Goal: Task Accomplishment & Management: Use online tool/utility

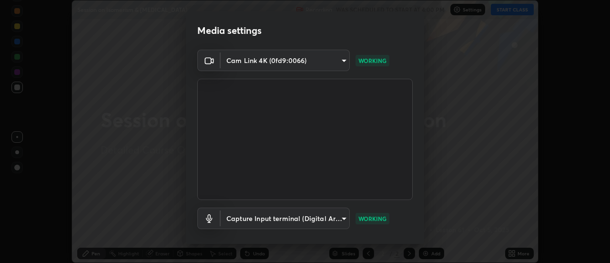
scroll to position [50, 0]
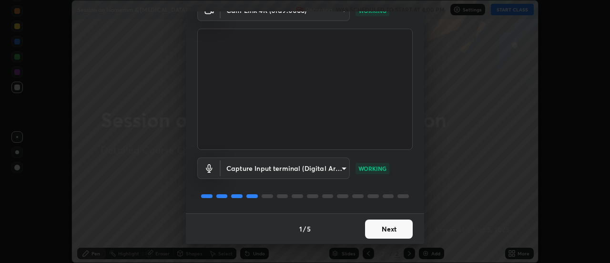
click at [386, 226] on button "Next" at bounding box center [389, 228] width 48 height 19
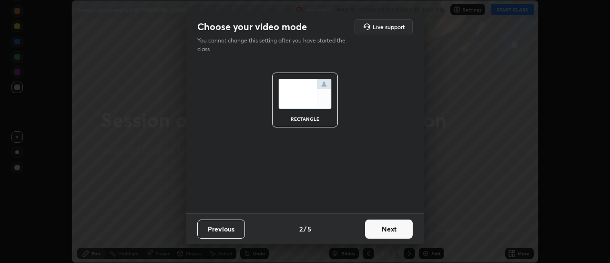
scroll to position [0, 0]
click at [391, 231] on button "Next" at bounding box center [389, 228] width 48 height 19
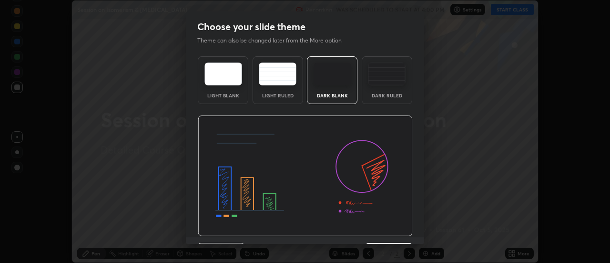
scroll to position [23, 0]
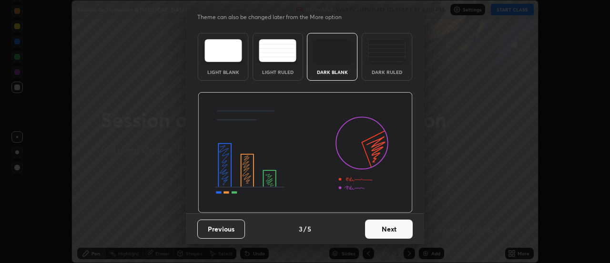
click at [387, 221] on button "Next" at bounding box center [389, 228] width 48 height 19
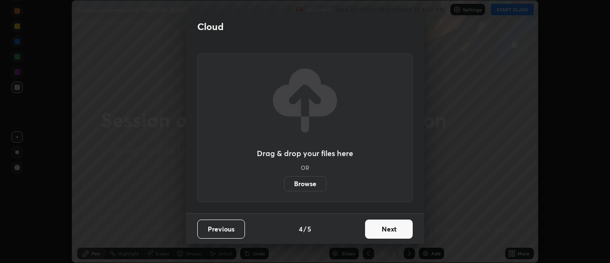
click at [387, 225] on button "Next" at bounding box center [389, 228] width 48 height 19
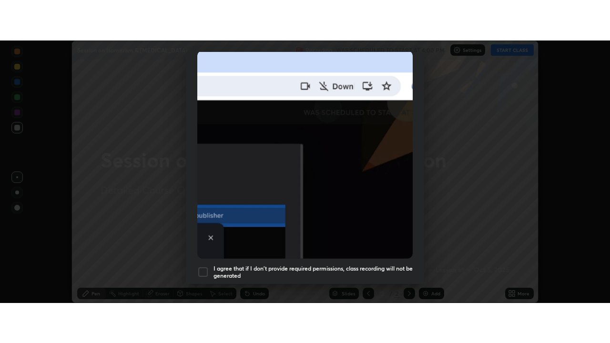
scroll to position [245, 0]
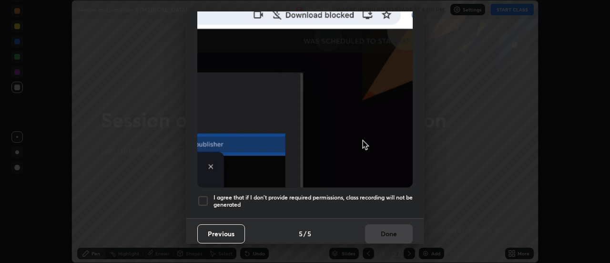
click at [383, 194] on h5 "I agree that if I don't provide required permissions, class recording will not …" at bounding box center [313, 201] width 199 height 15
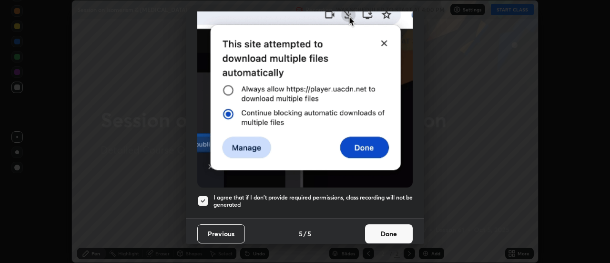
click at [386, 224] on button "Done" at bounding box center [389, 233] width 48 height 19
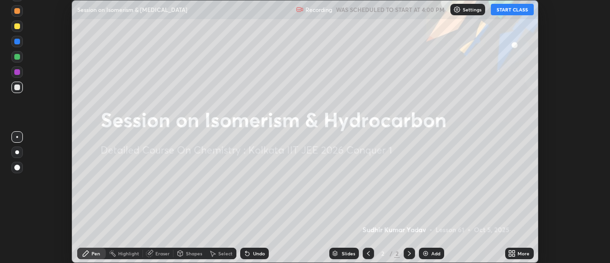
click at [506, 13] on button "START CLASS" at bounding box center [512, 9] width 43 height 11
click at [511, 251] on icon at bounding box center [510, 251] width 2 height 2
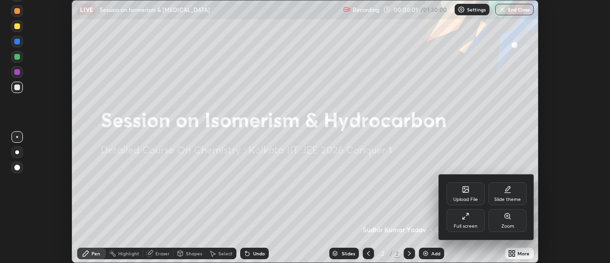
click at [472, 222] on div "Full screen" at bounding box center [466, 220] width 38 height 23
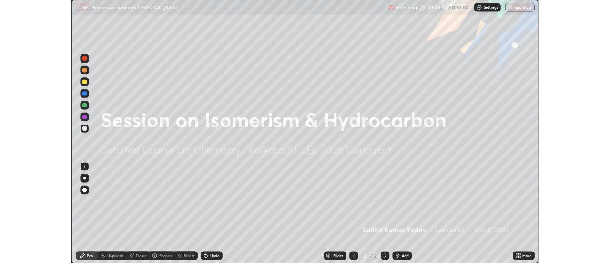
scroll to position [343, 610]
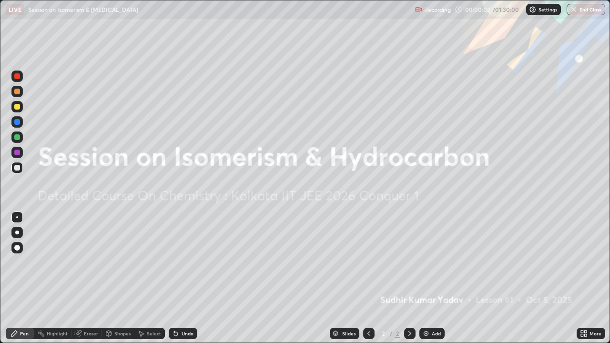
click at [435, 262] on div "Add" at bounding box center [436, 333] width 9 height 5
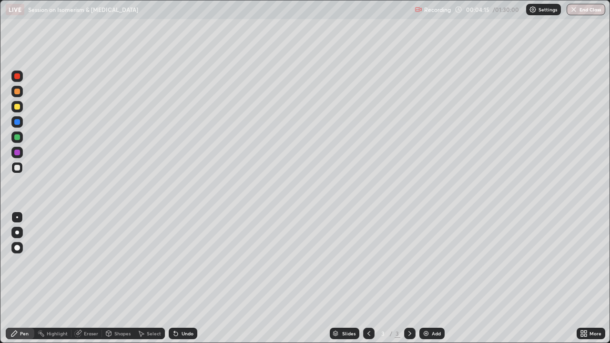
click at [18, 138] on div at bounding box center [17, 137] width 6 height 6
click at [150, 262] on div "Select" at bounding box center [154, 333] width 14 height 5
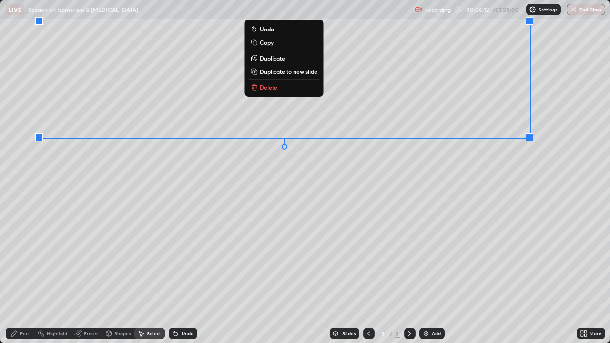
click at [25, 262] on div "Pen" at bounding box center [24, 333] width 9 height 5
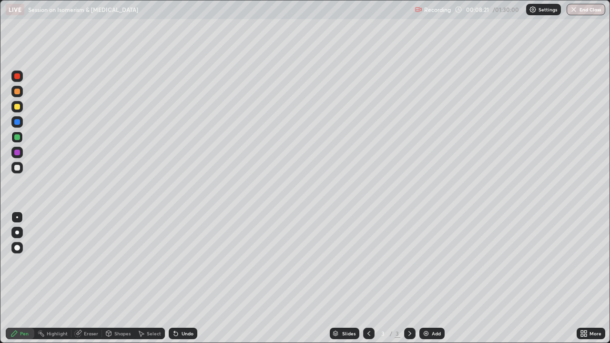
click at [92, 262] on div "Eraser" at bounding box center [87, 333] width 31 height 11
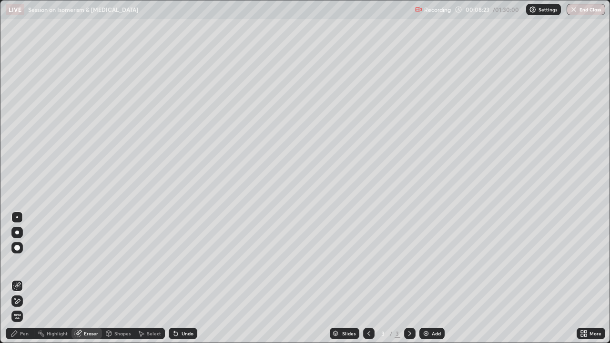
click at [29, 262] on div "Pen" at bounding box center [20, 333] width 29 height 11
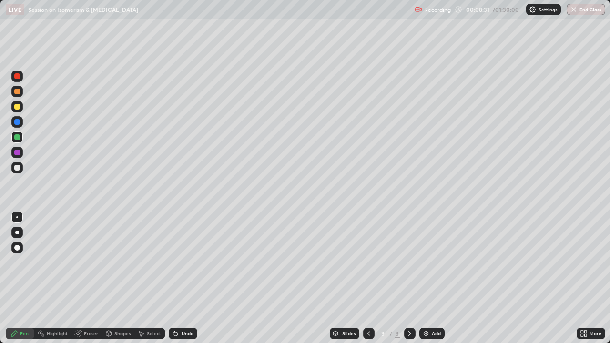
click at [174, 262] on icon at bounding box center [174, 331] width 1 height 1
click at [177, 262] on icon at bounding box center [176, 334] width 8 height 8
click at [424, 262] on img at bounding box center [426, 334] width 8 height 8
click at [17, 168] on div at bounding box center [17, 168] width 6 height 6
click at [369, 262] on icon at bounding box center [369, 333] width 3 height 5
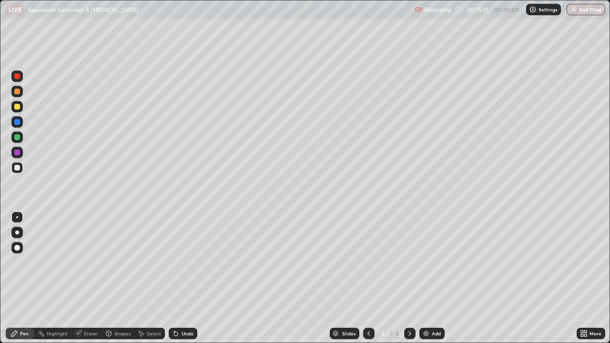
click at [409, 262] on icon at bounding box center [410, 334] width 8 height 8
click at [152, 262] on div "Select" at bounding box center [154, 333] width 14 height 5
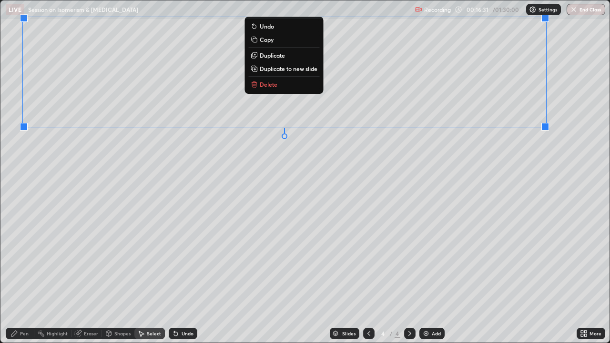
click at [26, 262] on div "Pen" at bounding box center [20, 333] width 29 height 11
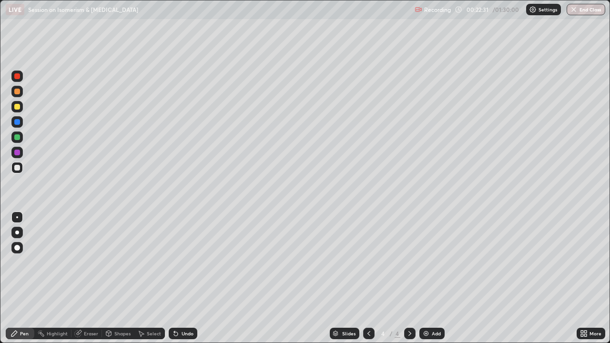
click at [425, 262] on img at bounding box center [426, 334] width 8 height 8
click at [148, 262] on div "Select" at bounding box center [154, 333] width 14 height 5
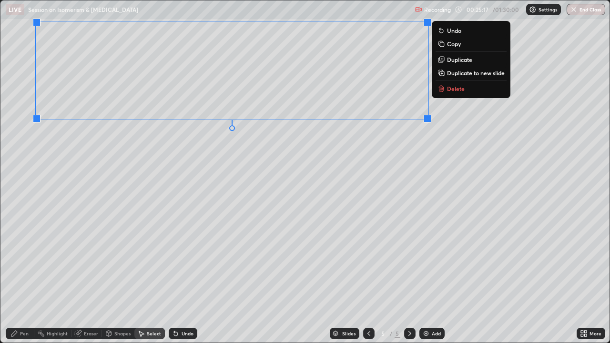
click at [28, 262] on div "Pen" at bounding box center [24, 333] width 9 height 5
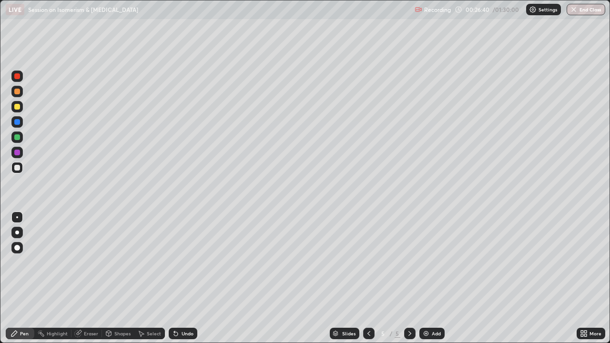
click at [174, 262] on icon at bounding box center [174, 331] width 1 height 1
click at [176, 262] on icon at bounding box center [176, 334] width 4 height 4
click at [187, 262] on div "Undo" at bounding box center [188, 333] width 12 height 5
click at [186, 262] on div "Undo" at bounding box center [188, 333] width 12 height 5
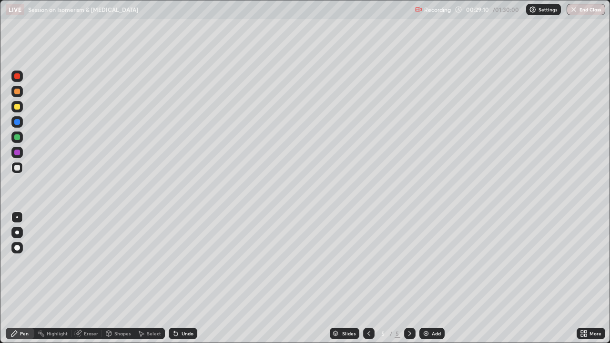
click at [18, 137] on div at bounding box center [17, 137] width 6 height 6
click at [424, 262] on img at bounding box center [426, 334] width 8 height 8
click at [180, 262] on div "Undo" at bounding box center [183, 333] width 29 height 11
click at [184, 262] on div "Undo" at bounding box center [188, 333] width 12 height 5
click at [181, 262] on div "Undo" at bounding box center [183, 333] width 29 height 11
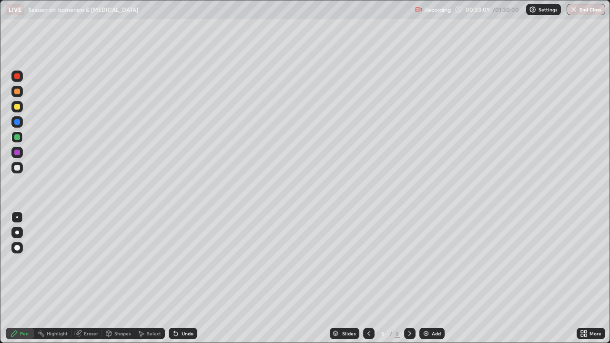
click at [179, 262] on div "Undo" at bounding box center [183, 333] width 29 height 11
click at [185, 262] on div "Undo" at bounding box center [183, 333] width 29 height 11
click at [182, 262] on div "Undo" at bounding box center [188, 333] width 12 height 5
click at [148, 262] on div "Select" at bounding box center [154, 333] width 14 height 5
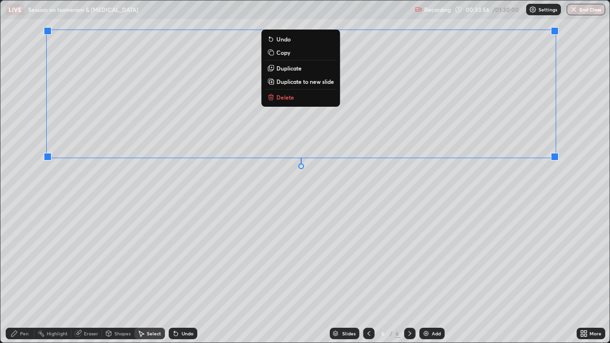
click at [25, 262] on div "Pen" at bounding box center [24, 333] width 9 height 5
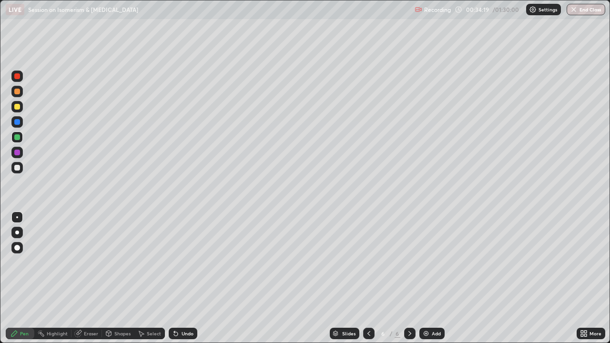
click at [18, 167] on div at bounding box center [17, 168] width 6 height 6
click at [94, 262] on div "Eraser" at bounding box center [91, 333] width 14 height 5
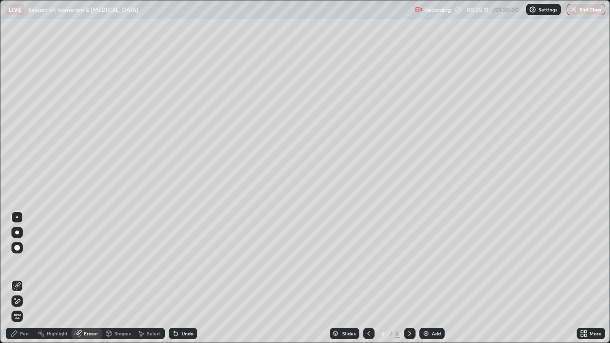
click at [24, 262] on div "Pen" at bounding box center [20, 333] width 29 height 11
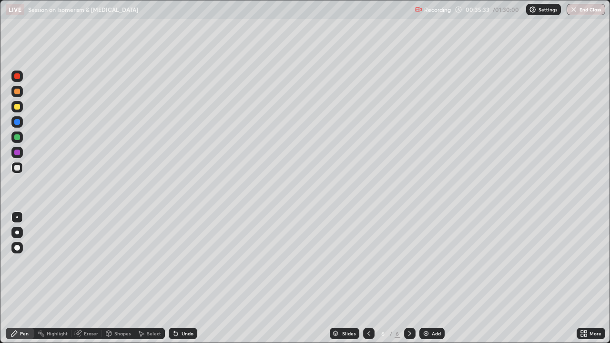
click at [82, 262] on div "Eraser" at bounding box center [87, 333] width 31 height 11
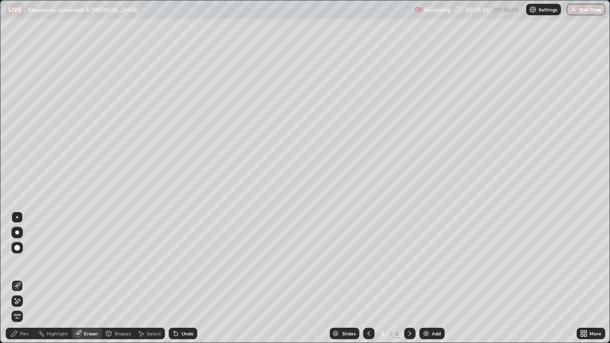
click at [25, 262] on div "Pen" at bounding box center [20, 333] width 29 height 11
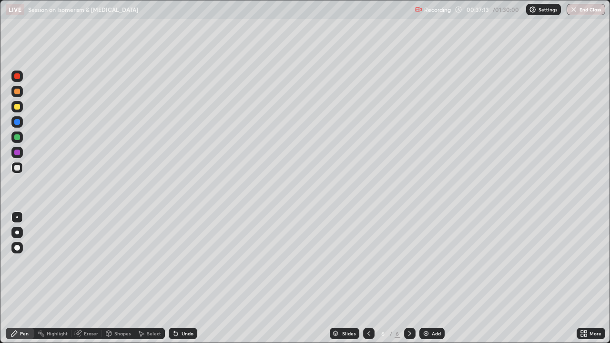
click at [91, 262] on div "Eraser" at bounding box center [91, 333] width 14 height 5
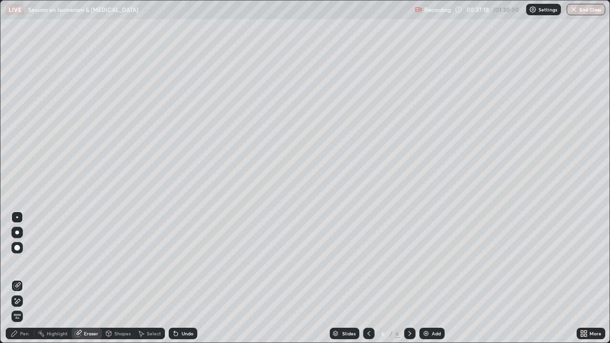
click at [29, 262] on div "Pen" at bounding box center [20, 333] width 29 height 11
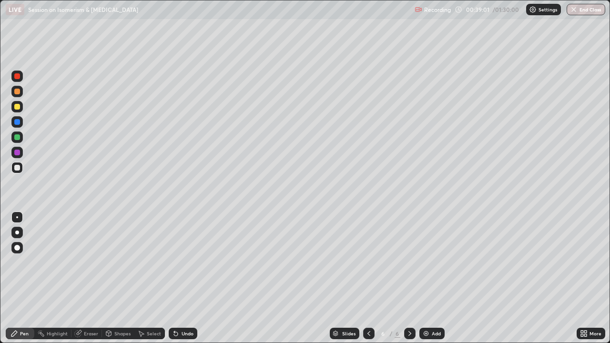
click at [93, 262] on div "Eraser" at bounding box center [91, 333] width 14 height 5
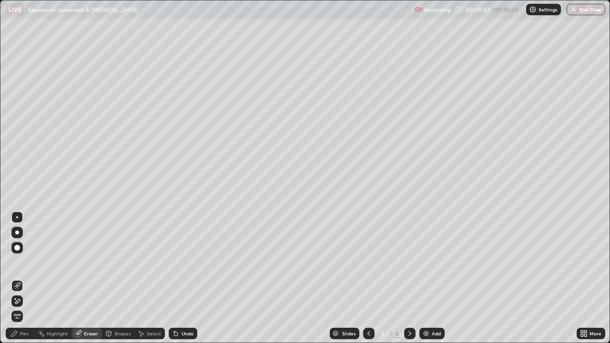
click at [24, 262] on div "Pen" at bounding box center [24, 333] width 9 height 5
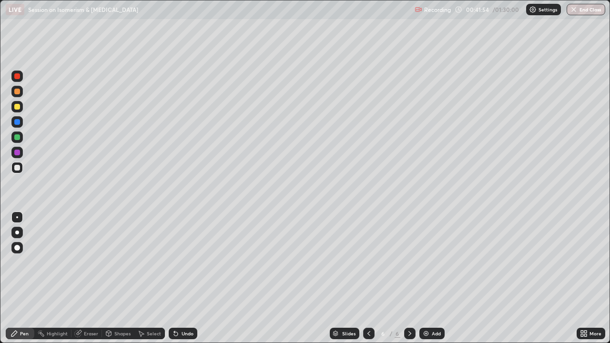
click at [423, 262] on img at bounding box center [426, 334] width 8 height 8
click at [144, 262] on div "Select" at bounding box center [149, 333] width 31 height 11
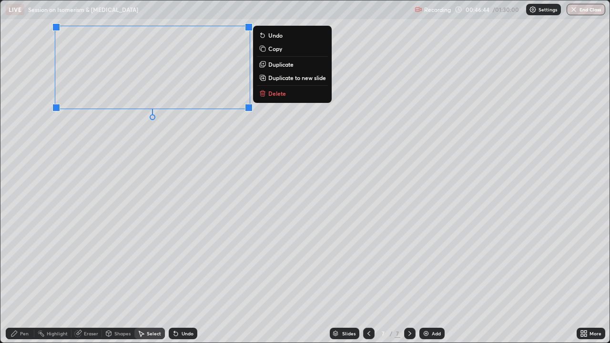
click at [24, 262] on div "Pen" at bounding box center [24, 333] width 9 height 5
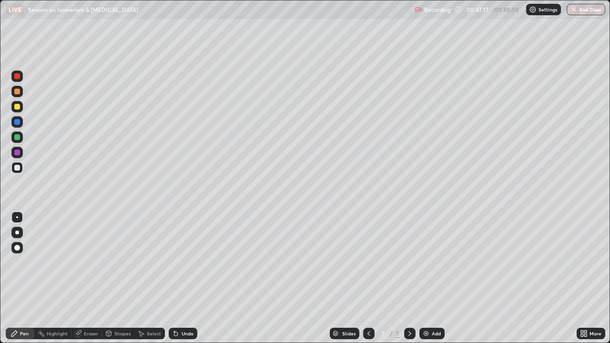
click at [176, 262] on icon at bounding box center [176, 334] width 8 height 8
click at [425, 262] on img at bounding box center [426, 334] width 8 height 8
click at [145, 262] on div "Select" at bounding box center [149, 333] width 31 height 11
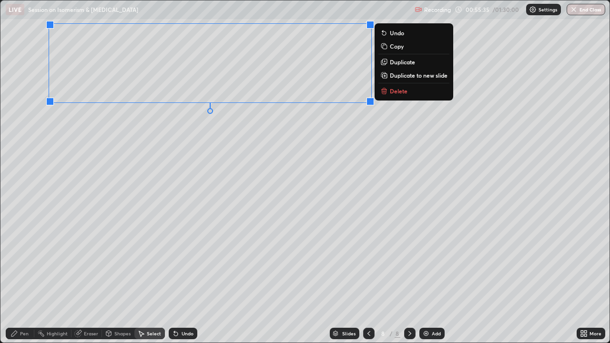
click at [25, 262] on div "Pen" at bounding box center [24, 333] width 9 height 5
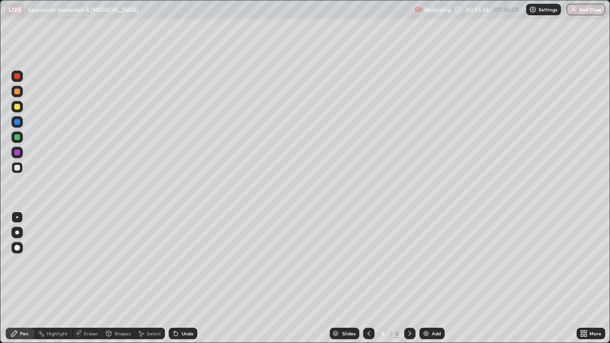
click at [368, 262] on icon at bounding box center [369, 334] width 8 height 8
click at [409, 262] on icon at bounding box center [410, 334] width 8 height 8
click at [182, 262] on div "Undo" at bounding box center [188, 333] width 12 height 5
click at [179, 262] on div "Undo" at bounding box center [183, 333] width 29 height 11
click at [177, 262] on icon at bounding box center [176, 334] width 8 height 8
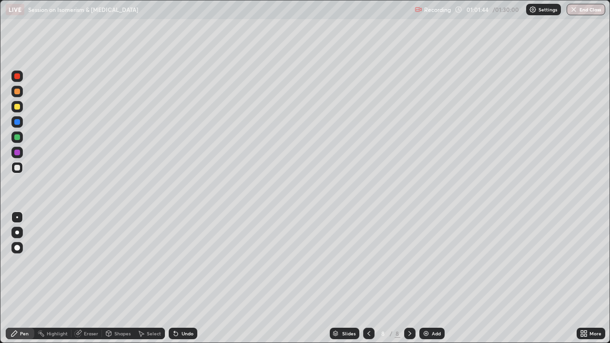
click at [424, 262] on img at bounding box center [426, 334] width 8 height 8
click at [182, 262] on div "Undo" at bounding box center [183, 333] width 29 height 11
click at [182, 262] on div "Undo" at bounding box center [188, 333] width 12 height 5
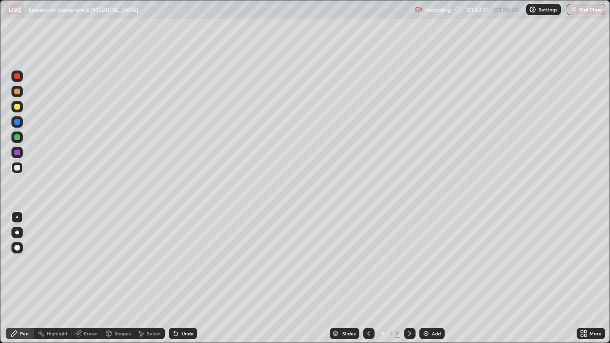
click at [182, 262] on div "Undo" at bounding box center [188, 333] width 12 height 5
click at [149, 262] on div "Select" at bounding box center [154, 333] width 14 height 5
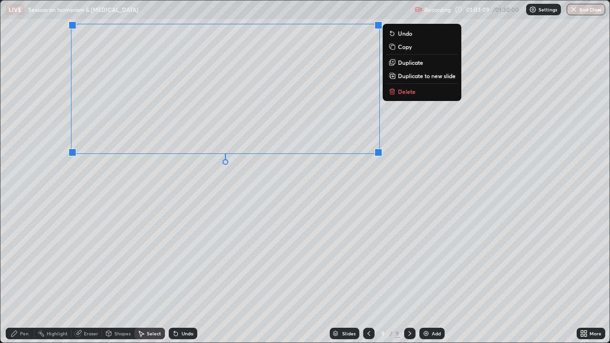
click at [21, 262] on div "Pen" at bounding box center [24, 333] width 9 height 5
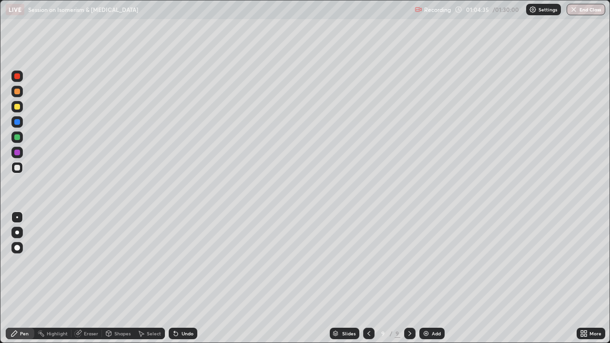
click at [19, 107] on div at bounding box center [17, 107] width 6 height 6
click at [85, 262] on div "Eraser" at bounding box center [91, 333] width 14 height 5
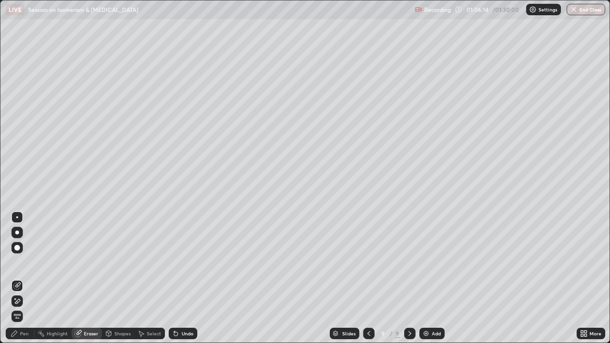
click at [28, 262] on div "Pen" at bounding box center [24, 333] width 9 height 5
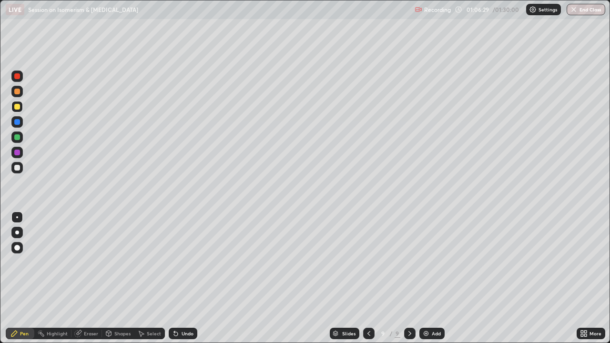
click at [182, 262] on div "Undo" at bounding box center [188, 333] width 12 height 5
click at [185, 262] on div "Undo" at bounding box center [183, 333] width 29 height 11
click at [186, 262] on div "Undo" at bounding box center [183, 333] width 29 height 11
click at [188, 262] on div "Undo" at bounding box center [183, 333] width 29 height 11
click at [189, 262] on div "Undo" at bounding box center [183, 333] width 29 height 11
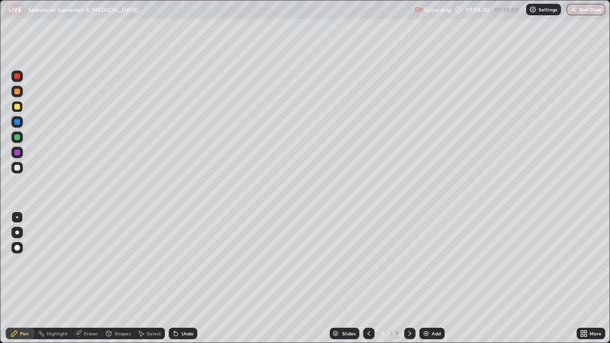
click at [191, 262] on div "Undo" at bounding box center [183, 333] width 29 height 11
click at [192, 262] on div "Undo" at bounding box center [183, 333] width 29 height 11
click at [193, 262] on div "Undo" at bounding box center [183, 333] width 29 height 11
click at [426, 262] on img at bounding box center [426, 334] width 8 height 8
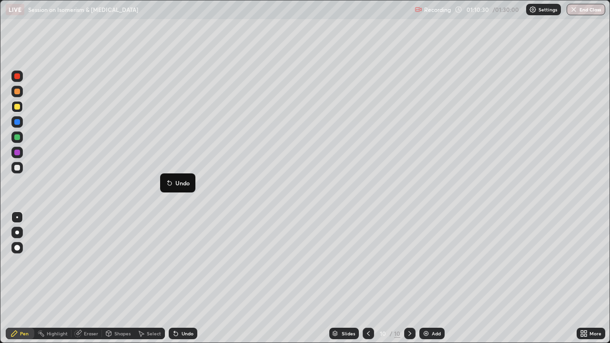
click at [21, 169] on div at bounding box center [16, 167] width 11 height 11
click at [91, 262] on div "Eraser" at bounding box center [91, 333] width 14 height 5
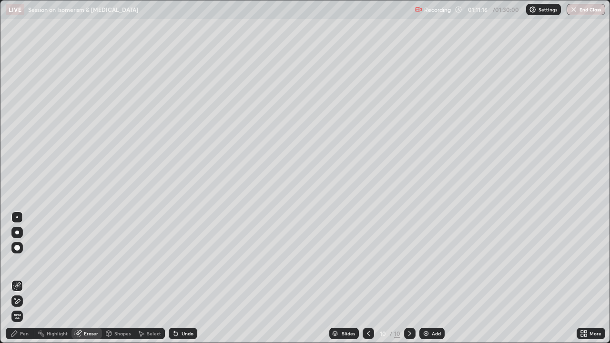
click at [24, 262] on div "Pen" at bounding box center [24, 333] width 9 height 5
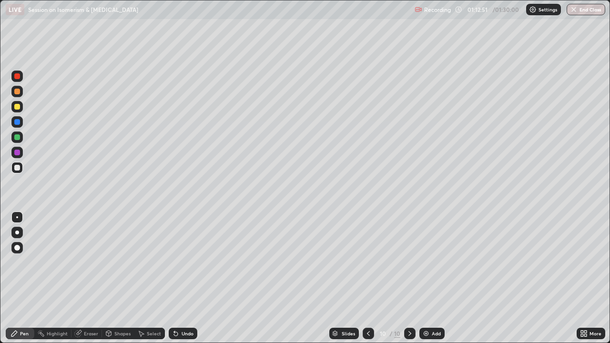
click at [151, 262] on div "Select" at bounding box center [154, 333] width 14 height 5
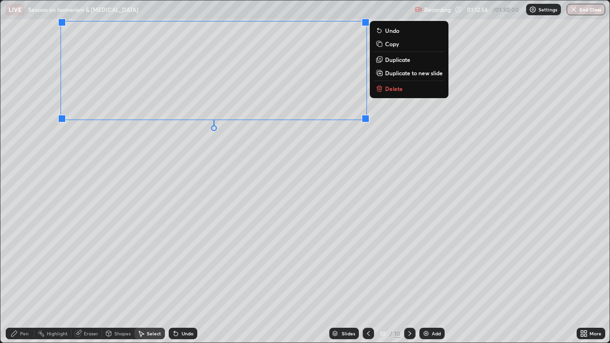
click at [30, 262] on div "Pen" at bounding box center [20, 333] width 29 height 11
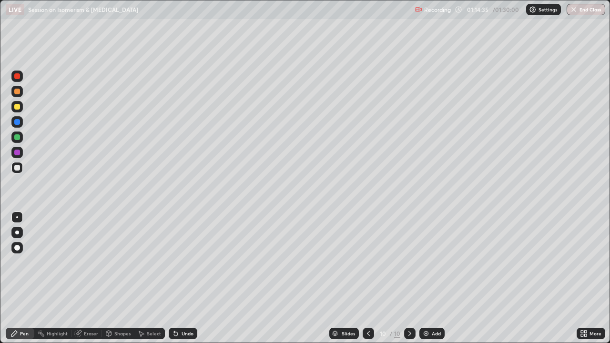
click at [19, 136] on div at bounding box center [17, 137] width 6 height 6
click at [22, 166] on div at bounding box center [16, 167] width 11 height 11
click at [150, 262] on div "Select" at bounding box center [154, 333] width 14 height 5
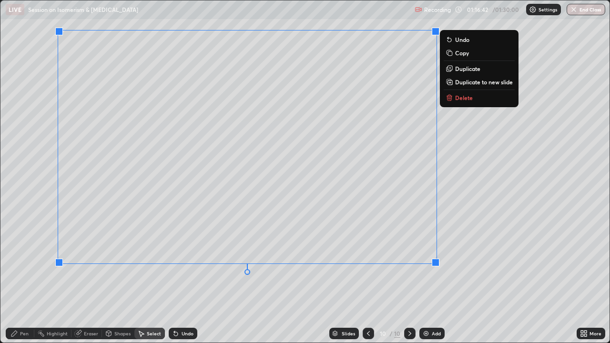
click at [441, 259] on div "0 ° Undo Copy Duplicate Duplicate to new slide Delete" at bounding box center [304, 171] width 609 height 342
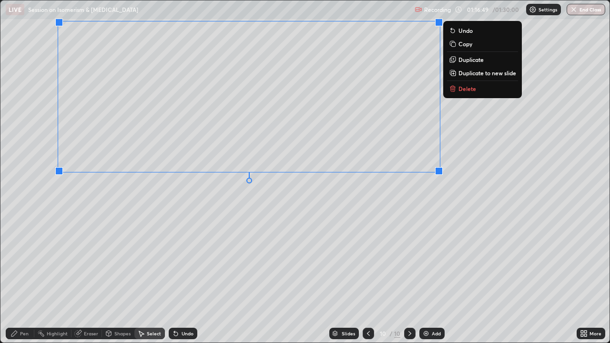
click at [25, 262] on div "Pen" at bounding box center [24, 333] width 9 height 5
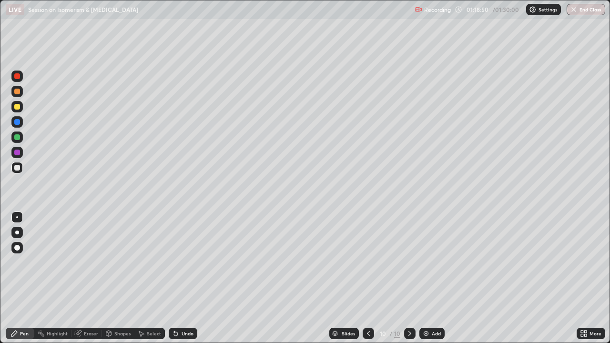
click at [422, 262] on img at bounding box center [426, 334] width 8 height 8
click at [176, 262] on icon at bounding box center [176, 334] width 4 height 4
click at [148, 262] on div "Select" at bounding box center [154, 333] width 14 height 5
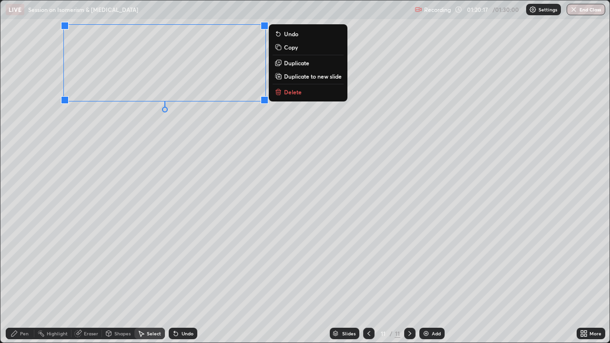
click at [23, 262] on div "Pen" at bounding box center [24, 333] width 9 height 5
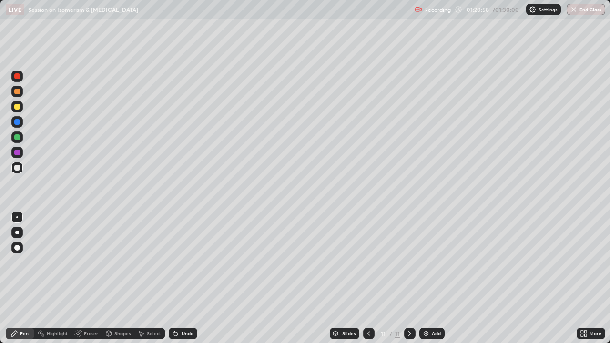
click at [184, 262] on div "Undo" at bounding box center [183, 333] width 29 height 11
click at [182, 262] on div "Undo" at bounding box center [188, 333] width 12 height 5
click at [423, 262] on div "Add" at bounding box center [432, 333] width 25 height 11
click at [182, 262] on div "Undo" at bounding box center [188, 333] width 12 height 5
click at [154, 262] on div "Select" at bounding box center [154, 333] width 14 height 5
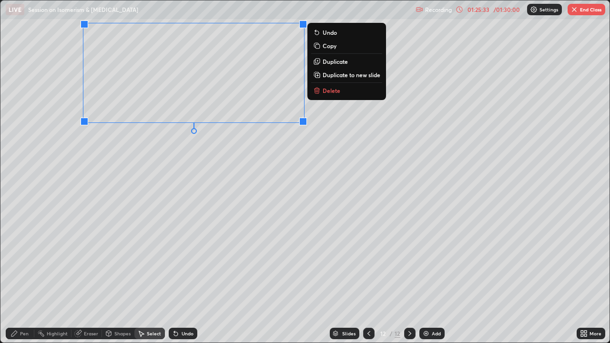
click at [21, 262] on div "Pen" at bounding box center [24, 333] width 9 height 5
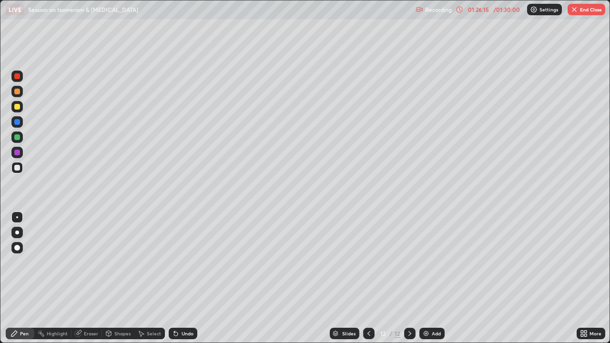
click at [174, 262] on icon at bounding box center [176, 334] width 4 height 4
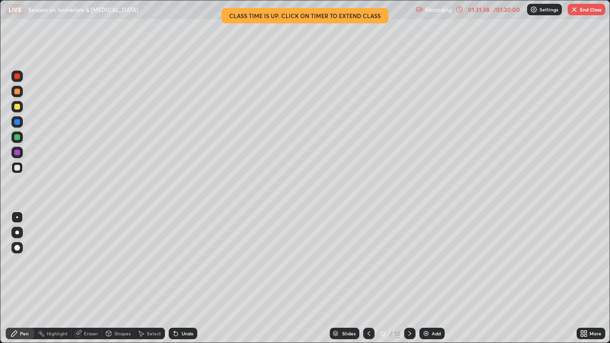
click at [576, 12] on img "button" at bounding box center [575, 10] width 8 height 8
click at [575, 10] on img "button" at bounding box center [575, 10] width 8 height 8
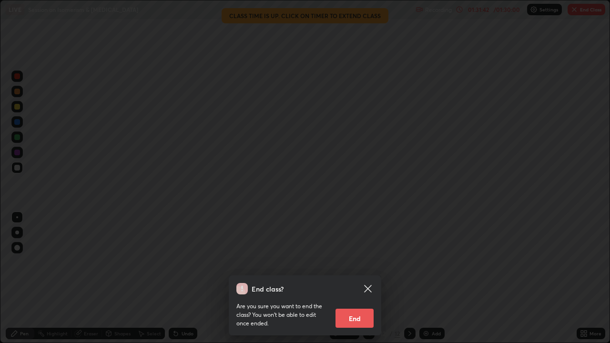
click at [355, 262] on button "End" at bounding box center [355, 318] width 38 height 19
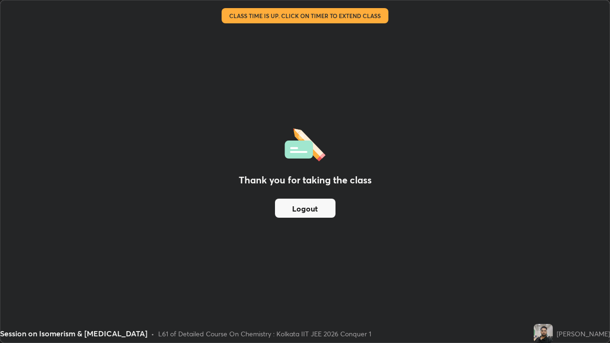
click at [322, 204] on button "Logout" at bounding box center [305, 208] width 61 height 19
click at [340, 225] on div "Thank you for taking the class Logout" at bounding box center [304, 171] width 609 height 342
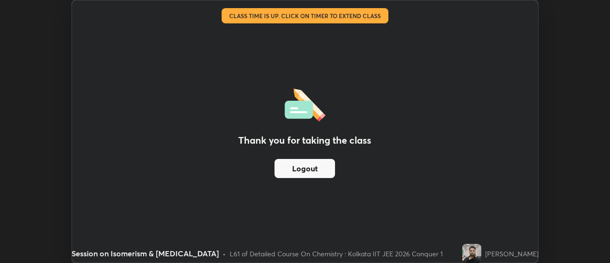
scroll to position [47414, 47067]
